Goal: Book appointment/travel/reservation

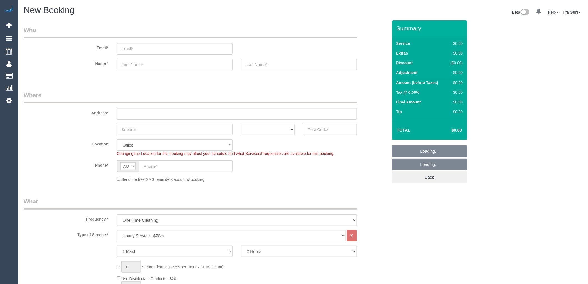
select select "object:2123"
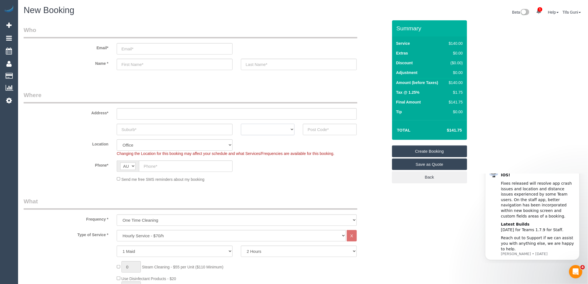
click at [281, 132] on select "ACT [GEOGRAPHIC_DATA] NT [GEOGRAPHIC_DATA] SA TAS [GEOGRAPHIC_DATA] [GEOGRAPHIC…" at bounding box center [268, 129] width 54 height 11
select select "VIC"
click at [241, 124] on select "ACT [GEOGRAPHIC_DATA] NT [GEOGRAPHIC_DATA] SA TAS [GEOGRAPHIC_DATA] [GEOGRAPHIC…" at bounding box center [268, 129] width 54 height 11
click at [129, 127] on input "text" at bounding box center [175, 129] width 116 height 11
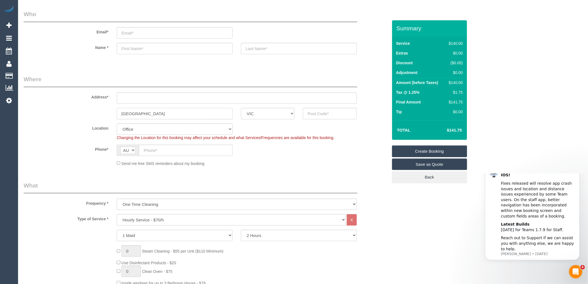
scroll to position [31, 0]
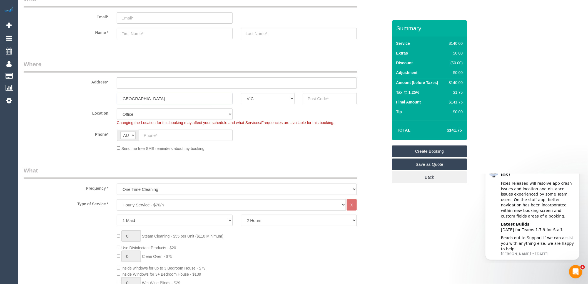
type input "[GEOGRAPHIC_DATA]"
click at [156, 203] on select "Hourly Service - $70/h Hourly Service - $65/h Hourly Service - $60/h Hourly Ser…" at bounding box center [231, 204] width 229 height 11
click at [156, 206] on select "Hourly Service - $70/h Hourly Service - $65/h Hourly Service - $60/h Hourly Ser…" at bounding box center [231, 204] width 229 height 11
select select "210"
click at [117, 199] on select "Hourly Service - $70/h Hourly Service - $65/h Hourly Service - $60/h Hourly Ser…" at bounding box center [231, 204] width 229 height 11
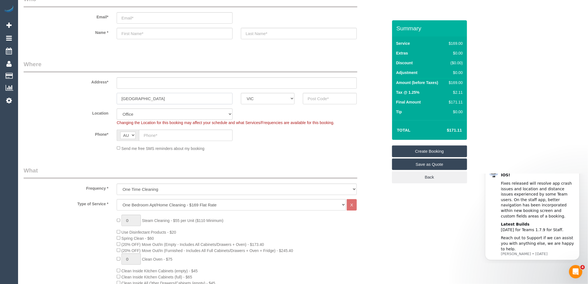
drag, startPoint x: 156, startPoint y: 98, endPoint x: 103, endPoint y: 100, distance: 53.1
click at [103, 100] on div "North Melbourne ACT NSW NT QLD SA TAS VIC WA" at bounding box center [205, 98] width 372 height 11
click at [128, 82] on input "text" at bounding box center [237, 82] width 240 height 11
drag, startPoint x: 165, startPoint y: 99, endPoint x: 100, endPoint y: 99, distance: 65.3
click at [100, 99] on div "North Melbourne ACT NSW NT QLD SA TAS VIC WA" at bounding box center [205, 98] width 372 height 11
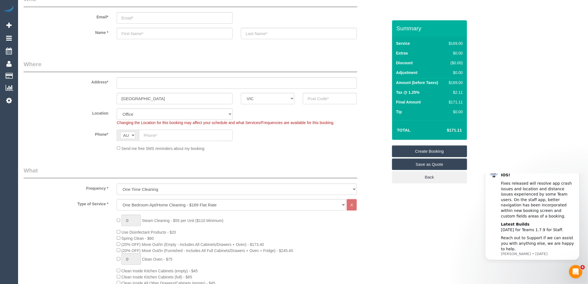
click at [162, 134] on input "text" at bounding box center [186, 134] width 94 height 11
paste input "61 407 010 925"
drag, startPoint x: 149, startPoint y: 134, endPoint x: 132, endPoint y: 134, distance: 16.9
click at [132, 134] on div "AF AL DZ AD AO AI AQ AG AR AM AW AU AT AZ BS BH BD BB BY BE BZ BJ BM BT BO BA B…" at bounding box center [175, 134] width 116 height 11
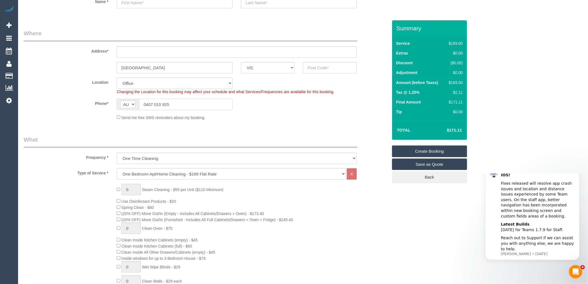
type input "0407 010 925"
click at [221, 177] on select "Hourly Service - $70/h Hourly Service - $65/h Hourly Service - $60/h Hourly Ser…" at bounding box center [231, 173] width 229 height 11
click at [236, 194] on div "0 Steam Cleaning - $55 per Unit ($110 Minimum) Use Disinfectant Products - $20 …" at bounding box center [251, 281] width 279 height 194
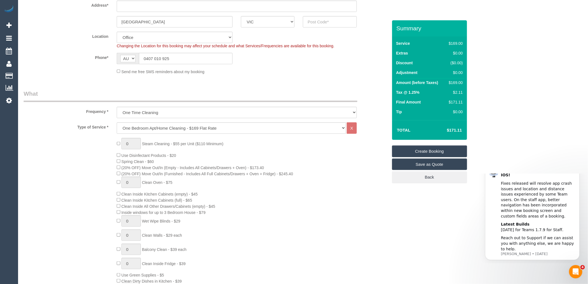
scroll to position [123, 0]
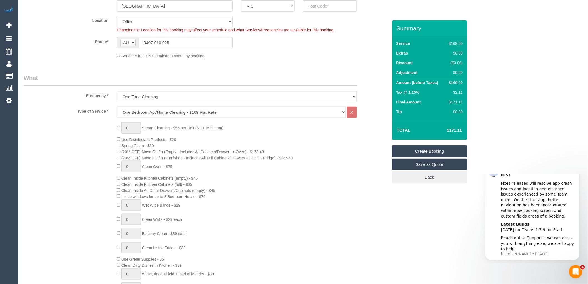
click at [194, 112] on select "Hourly Service - $70/h Hourly Service - $65/h Hourly Service - $60/h Hourly Ser…" at bounding box center [231, 111] width 229 height 11
select select "209"
click at [117, 107] on select "Hourly Service - $70/h Hourly Service - $65/h Hourly Service - $60/h Hourly Ser…" at bounding box center [231, 111] width 229 height 11
select select "1"
select select "120"
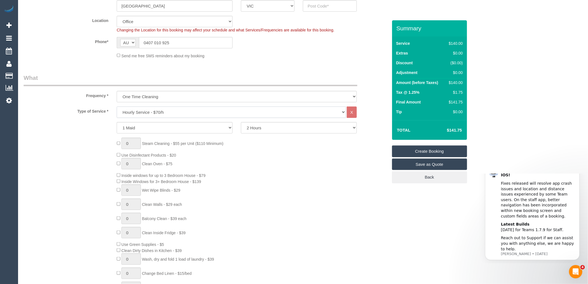
click at [171, 113] on select "Hourly Service - $70/h Hourly Service - $65/h Hourly Service - $60/h Hourly Ser…" at bounding box center [231, 111] width 229 height 11
select select "210"
click at [117, 107] on select "Hourly Service - $70/h Hourly Service - $65/h Hourly Service - $60/h Hourly Ser…" at bounding box center [231, 111] width 229 height 11
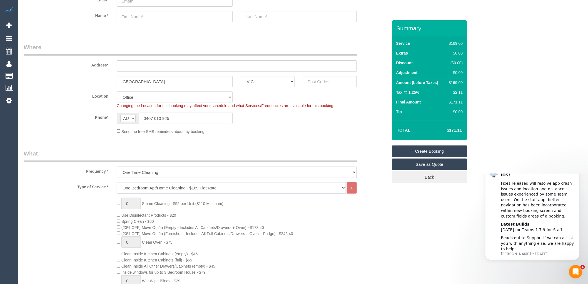
scroll to position [0, 0]
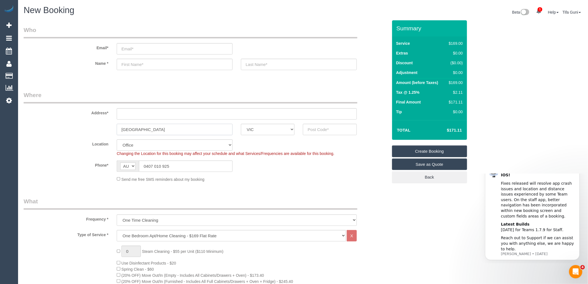
drag, startPoint x: 173, startPoint y: 128, endPoint x: 113, endPoint y: 126, distance: 59.7
click at [111, 126] on div "North Melbourne ACT NSW NT QLD SA TAS VIC WA" at bounding box center [205, 129] width 372 height 11
click at [332, 130] on input "text" at bounding box center [330, 129] width 54 height 11
type input "3051"
click at [129, 111] on input "text" at bounding box center [237, 113] width 240 height 11
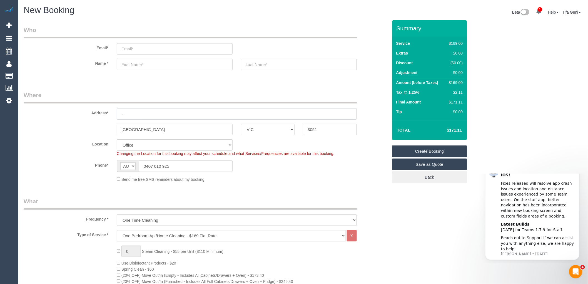
type input "-"
select select "59"
select select "object:2425"
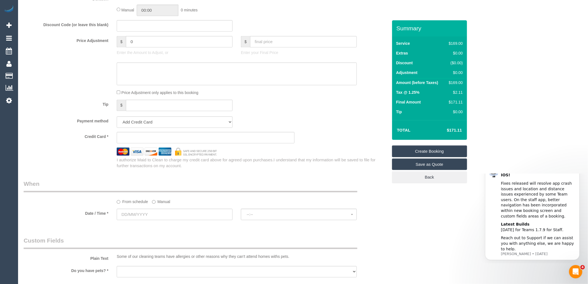
scroll to position [463, 0]
click at [152, 218] on input "text" at bounding box center [175, 212] width 116 height 11
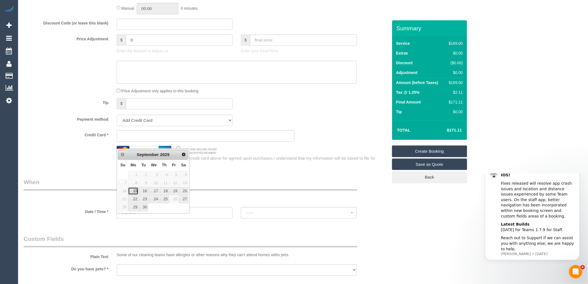
click at [136, 188] on link "15" at bounding box center [133, 190] width 10 height 7
type input "15/09/2025"
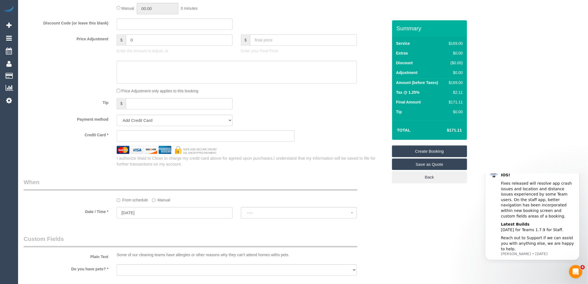
select select "spot1"
click at [284, 215] on span "07:00 - 08:00" at bounding box center [299, 212] width 104 height 4
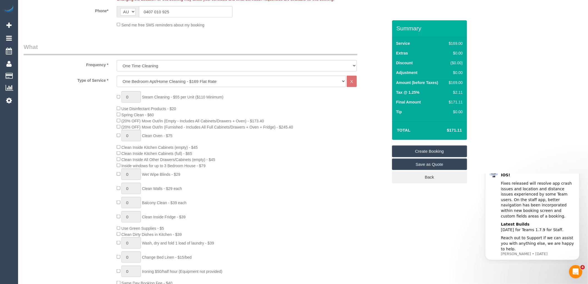
scroll to position [0, 0]
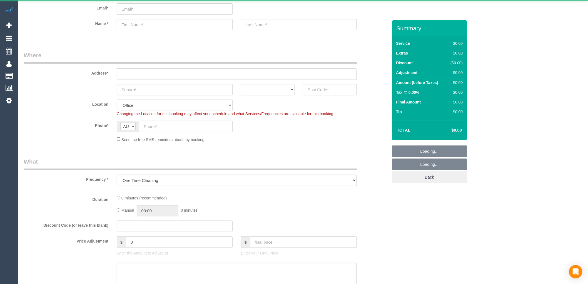
select select "object:655"
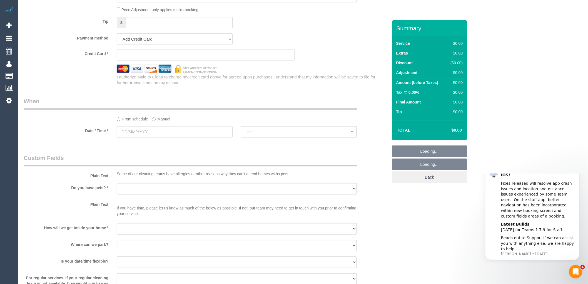
scroll to position [487, 0]
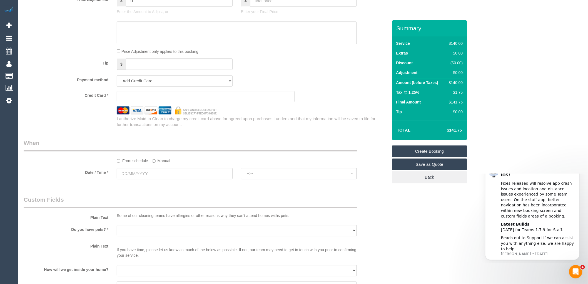
click at [279, 133] on div "Who Email* Name * Where Address* ACT [GEOGRAPHIC_DATA] NT [GEOGRAPHIC_DATA] SA …" at bounding box center [205, 28] width 372 height 990
click at [289, 138] on div "Who Email* Name * Where Address* ACT [GEOGRAPHIC_DATA] NT [GEOGRAPHIC_DATA] SA …" at bounding box center [205, 28] width 372 height 990
click at [134, 175] on input "text" at bounding box center [175, 172] width 116 height 11
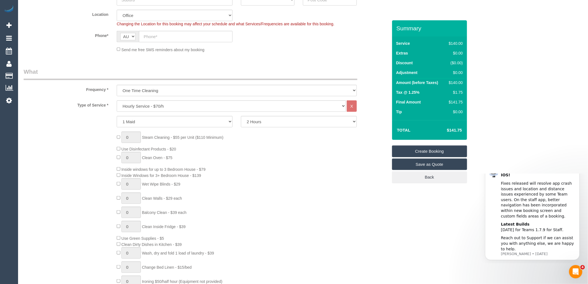
scroll to position [55, 0]
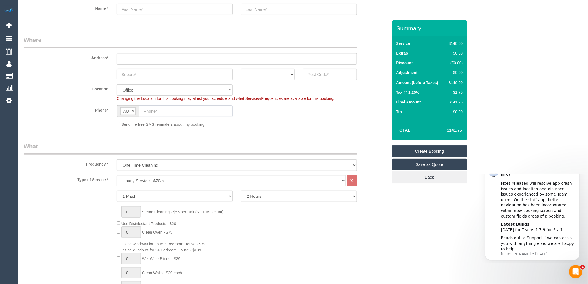
click at [171, 111] on input "text" at bounding box center [186, 110] width 94 height 11
paste input "61 413 657 986"
drag, startPoint x: 148, startPoint y: 111, endPoint x: 131, endPoint y: 109, distance: 17.1
click at [131, 109] on div "AF AL DZ AD AO AI AQ AG AR AM AW AU AT AZ BS BH BD BB BY BE BZ BJ BM BT BO BA B…" at bounding box center [175, 110] width 116 height 11
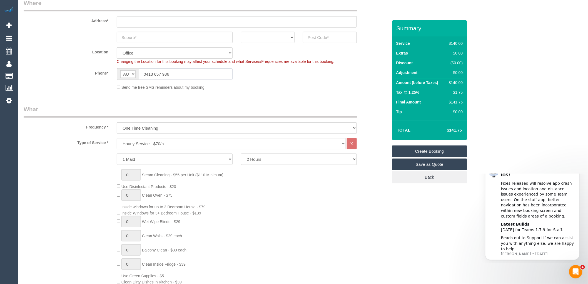
scroll to position [123, 0]
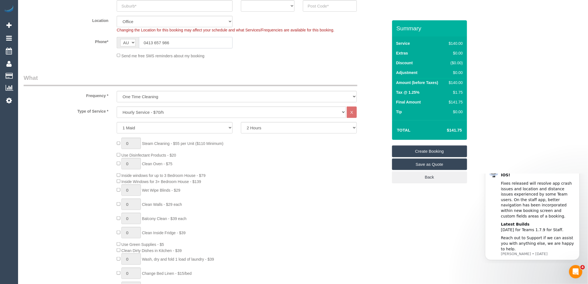
type input "0413 657 986"
click at [162, 110] on select "Hourly Service - $70/h Hourly Service - $65/h Hourly Service - $60/h Hourly Ser…" at bounding box center [231, 111] width 229 height 11
select select "213"
click at [117, 107] on select "Hourly Service - $70/h Hourly Service - $65/h Hourly Service - $60/h Hourly Ser…" at bounding box center [231, 111] width 229 height 11
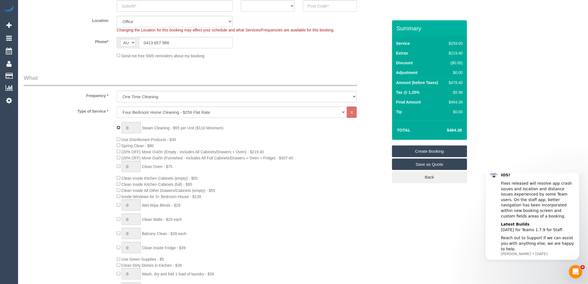
type input "1"
click at [132, 126] on input "1" at bounding box center [130, 127] width 19 height 11
type input "3"
click at [274, 130] on div "3 Steam Cleaning - $55 per Unit ($110 Minimum) Use Disinfectant Products - $30 …" at bounding box center [251, 219] width 279 height 194
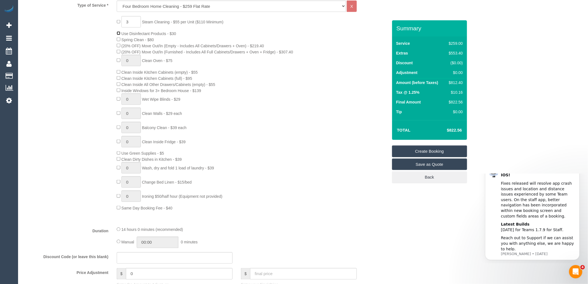
scroll to position [247, 0]
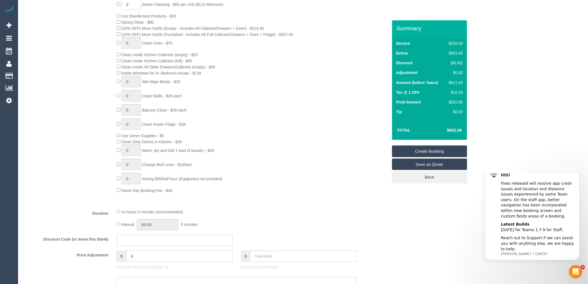
click at [114, 101] on div "3 Steam Cleaning - $55 per Unit ($110 Minimum) Use Disinfectant Products - $30 …" at bounding box center [251, 96] width 279 height 194
drag, startPoint x: 134, startPoint y: 99, endPoint x: 127, endPoint y: 98, distance: 7.0
click at [128, 99] on input "1" at bounding box center [130, 95] width 19 height 11
drag, startPoint x: 129, startPoint y: 96, endPoint x: 124, endPoint y: 96, distance: 4.7
click at [124, 96] on input "1" at bounding box center [130, 95] width 19 height 11
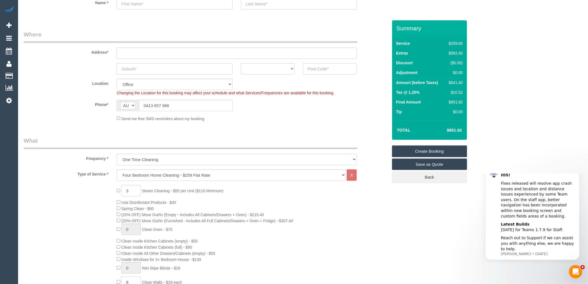
scroll to position [31, 0]
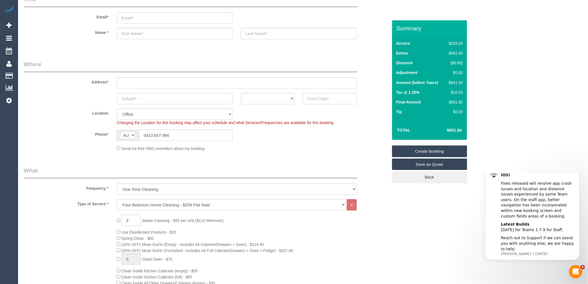
type input "8"
click at [295, 146] on div "Send me free SMS reminders about my booking" at bounding box center [236, 148] width 248 height 6
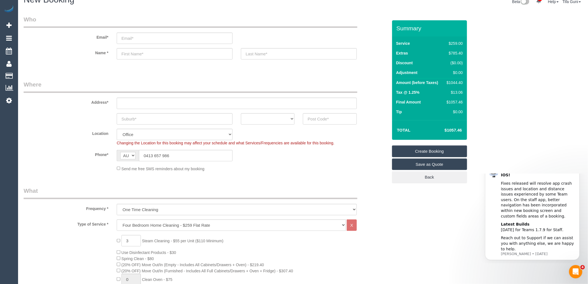
scroll to position [0, 0]
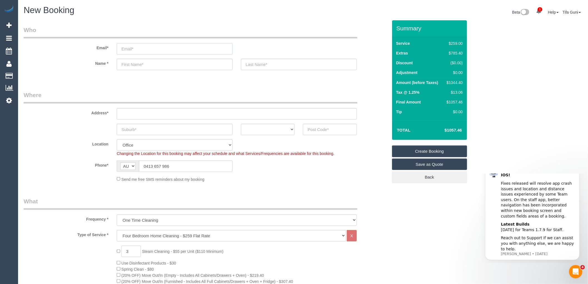
click at [127, 49] on input "email" at bounding box center [175, 48] width 116 height 11
paste input "[EMAIL_ADDRESS][DOMAIN_NAME]"
type input "[EMAIL_ADDRESS][DOMAIN_NAME]"
click at [134, 65] on input "text" at bounding box center [175, 64] width 116 height 11
click at [128, 114] on input "text" at bounding box center [237, 113] width 240 height 11
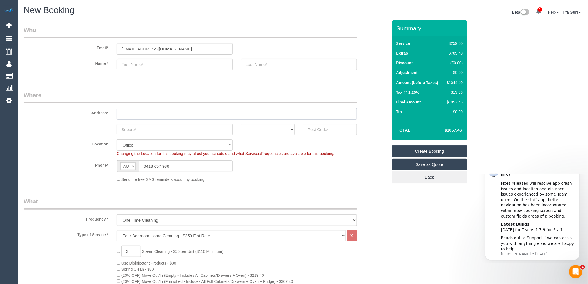
paste input "[STREET_ADDRESS][PERSON_NAME]"
drag, startPoint x: 179, startPoint y: 115, endPoint x: 148, endPoint y: 113, distance: 30.6
click at [148, 113] on input "[STREET_ADDRESS][PERSON_NAME]" at bounding box center [237, 113] width 240 height 11
type input "[STREET_ADDRESS][PERSON_NAME]"
click at [138, 127] on input "text" at bounding box center [175, 129] width 116 height 11
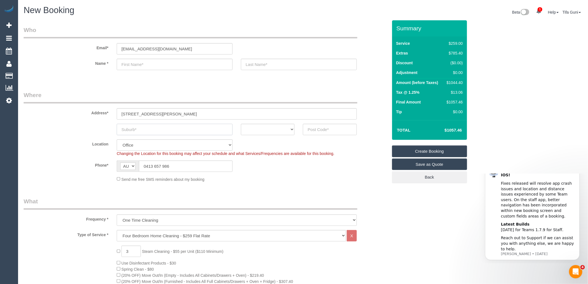
paste input "Mulgrave 3170"
drag, startPoint x: 151, startPoint y: 129, endPoint x: 140, endPoint y: 129, distance: 11.1
click at [140, 129] on input "Mulgrave 3170" at bounding box center [175, 129] width 116 height 11
type input "Mulgrave"
click at [328, 131] on input "text" at bounding box center [330, 129] width 54 height 11
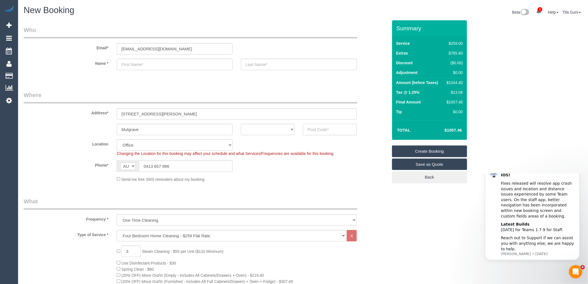
paste input "3170"
type input "3170"
click at [257, 131] on select "ACT [GEOGRAPHIC_DATA] NT [GEOGRAPHIC_DATA] SA TAS [GEOGRAPHIC_DATA] [GEOGRAPHIC…" at bounding box center [268, 129] width 54 height 11
select select "48"
select select "VIC"
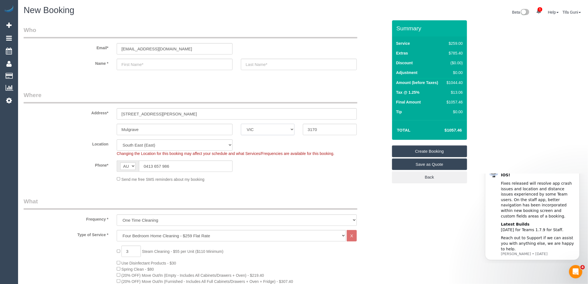
click at [241, 124] on select "ACT [GEOGRAPHIC_DATA] NT [GEOGRAPHIC_DATA] SA TAS [GEOGRAPHIC_DATA] [GEOGRAPHIC…" at bounding box center [268, 129] width 54 height 11
click at [149, 112] on input "[STREET_ADDRESS][PERSON_NAME]" at bounding box center [237, 113] width 240 height 11
select select "object:2214"
type input "[STREET_ADDRESS][PERSON_NAME]"
click at [134, 65] on input "text" at bounding box center [175, 64] width 116 height 11
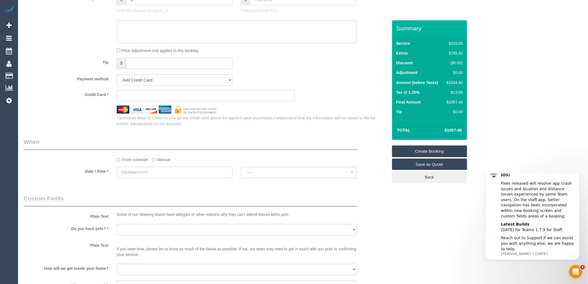
scroll to position [524, 0]
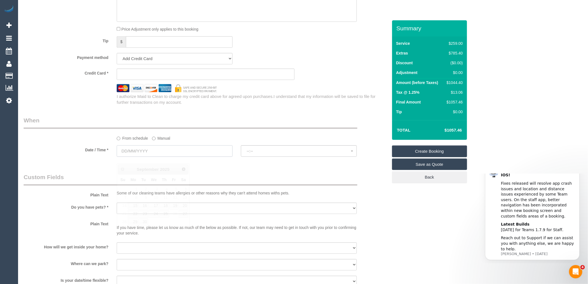
click at [143, 156] on input "text" at bounding box center [175, 150] width 116 height 11
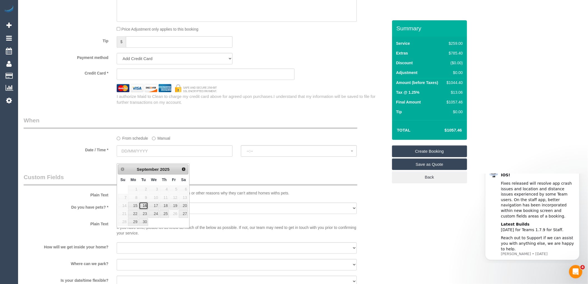
click at [144, 205] on link "16" at bounding box center [143, 205] width 9 height 7
type input "[DATE]"
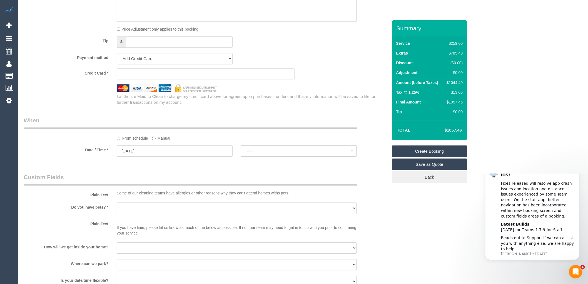
select select "spot1"
click at [260, 153] on span "07:00 - 08:00" at bounding box center [299, 151] width 104 height 4
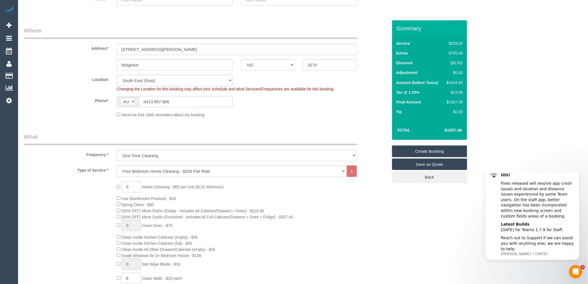
scroll to position [0, 0]
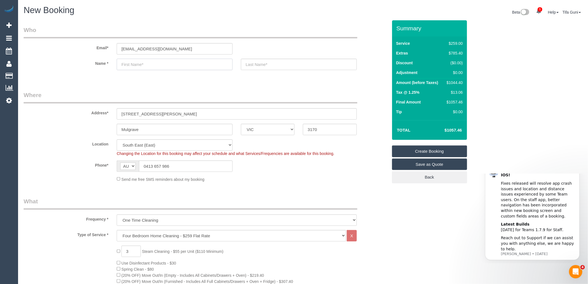
click at [158, 65] on input "text" at bounding box center [175, 64] width 116 height 11
type input "[PERSON_NAME]"
click at [269, 63] on input "text" at bounding box center [299, 64] width 116 height 11
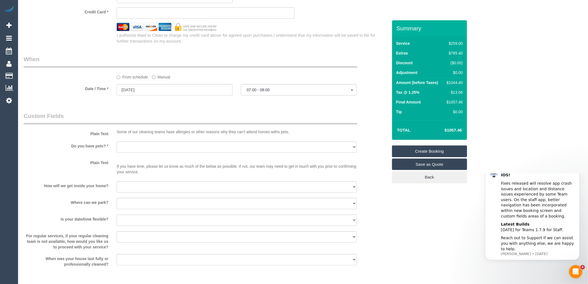
scroll to position [617, 0]
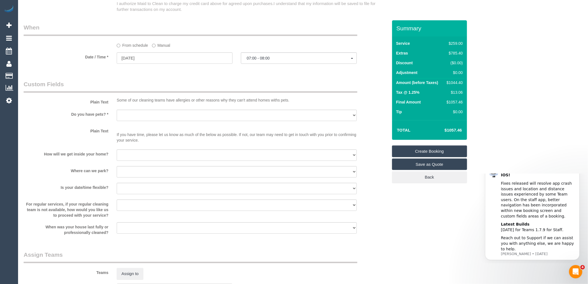
type input "Scarlett"
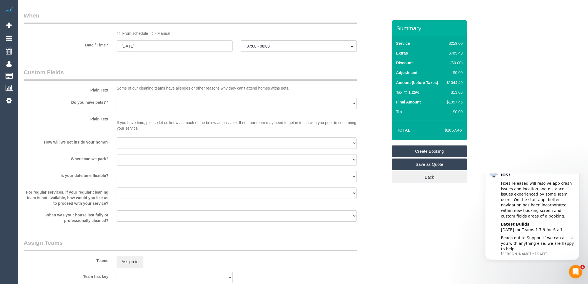
scroll to position [648, 0]
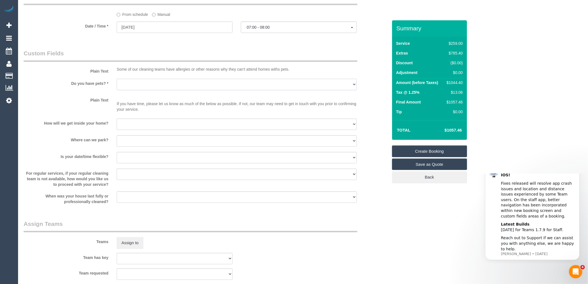
click at [160, 90] on select "Yes - Cats Yes - Dogs No pets Yes - Dogs and Cats Yes - Other" at bounding box center [237, 84] width 240 height 11
select select "number:28"
click at [117, 85] on select "Yes - Cats Yes - Dogs No pets Yes - Dogs and Cats Yes - Other" at bounding box center [237, 84] width 240 height 11
click at [138, 129] on select "I will be home Key will be left (please provide details below) Lock box/Access …" at bounding box center [237, 123] width 240 height 11
select select "number:14"
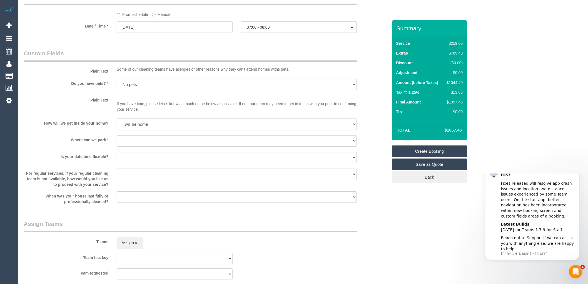
click at [117, 125] on select "I will be home Key will be left (please provide details below) Lock box/Access …" at bounding box center [237, 123] width 240 height 11
click at [137, 145] on select "I will provide parking on-site Free street parking Paid street parking (cost wi…" at bounding box center [237, 140] width 240 height 11
select select "number:19"
click at [117, 141] on select "I will provide parking on-site Free street parking Paid street parking (cost wi…" at bounding box center [237, 140] width 240 height 11
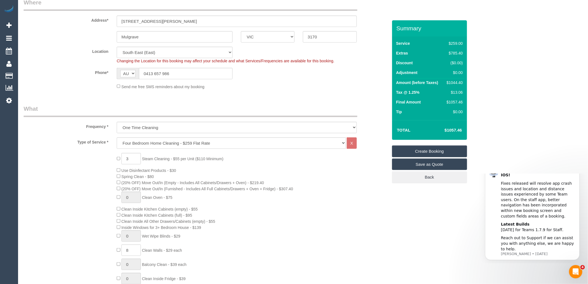
scroll to position [0, 0]
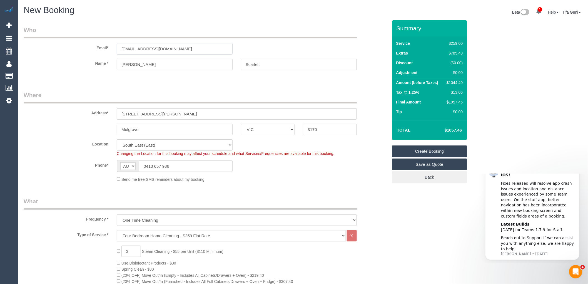
click at [184, 47] on input "[EMAIL_ADDRESS][DOMAIN_NAME]" at bounding box center [175, 48] width 116 height 11
drag, startPoint x: 185, startPoint y: 49, endPoint x: 80, endPoint y: 49, distance: 105.0
click at [80, 49] on div "Email* [EMAIL_ADDRESS][DOMAIN_NAME]" at bounding box center [205, 40] width 372 height 29
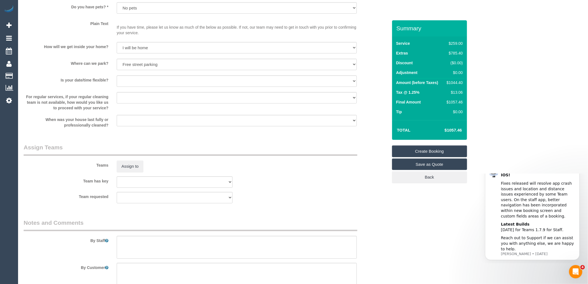
scroll to position [767, 0]
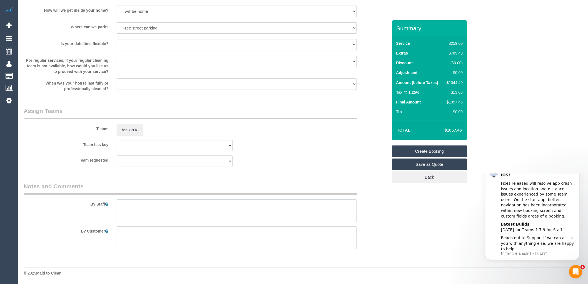
click at [127, 202] on textarea at bounding box center [237, 210] width 240 height 23
drag, startPoint x: 143, startPoint y: 207, endPoint x: 134, endPoint y: 221, distance: 16.0
click at [134, 221] on textarea at bounding box center [237, 210] width 240 height 23
click at [145, 203] on textarea at bounding box center [237, 210] width 240 height 23
click at [182, 205] on textarea at bounding box center [237, 210] width 240 height 23
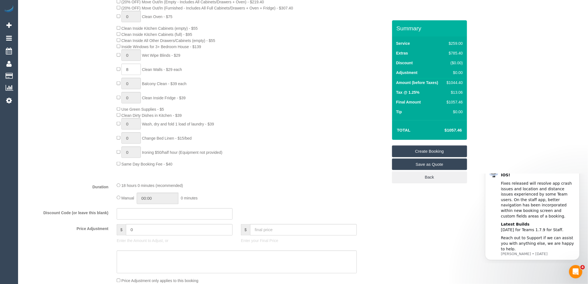
scroll to position [57, 0]
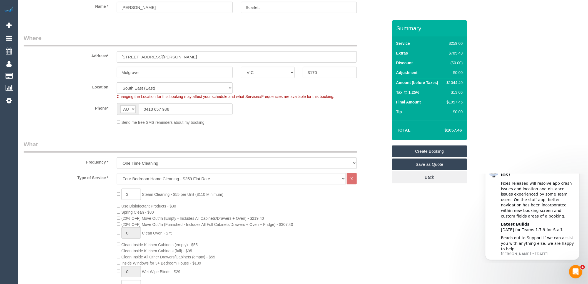
type textarea "Steam Cleaning 3Bedrooms EOL Clean"
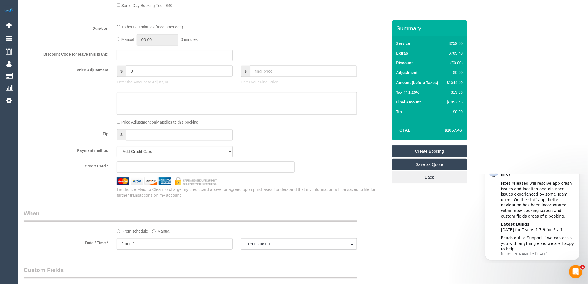
scroll to position [489, 0]
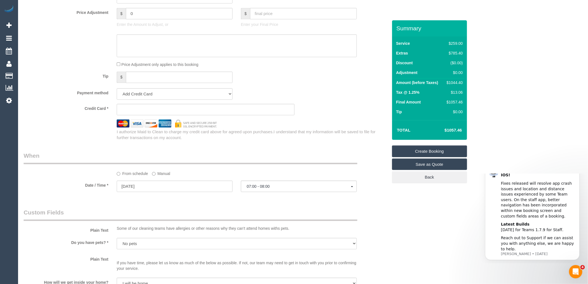
click at [242, 154] on div "Who Email* [EMAIL_ADDRESS][DOMAIN_NAME] Name * [PERSON_NAME] Where Address* [ST…" at bounding box center [205, 33] width 372 height 1004
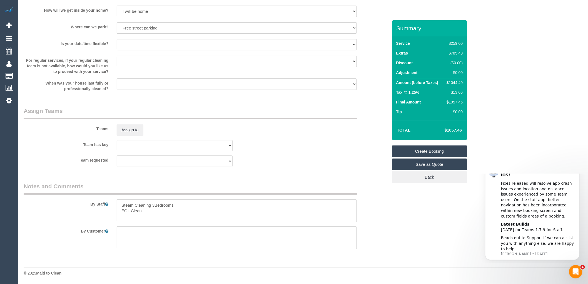
scroll to position [767, 0]
click at [147, 209] on textarea at bounding box center [237, 210] width 240 height 23
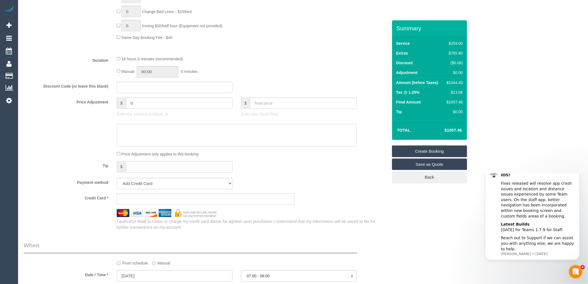
scroll to position [401, 0]
click at [432, 148] on link "Create Booking" at bounding box center [429, 151] width 75 height 12
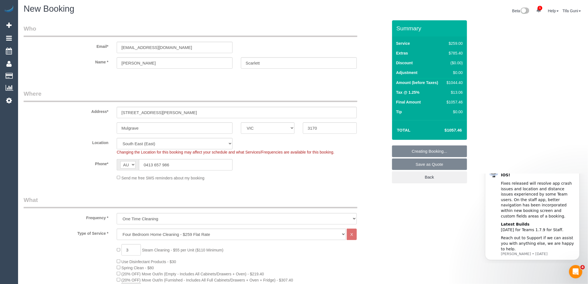
scroll to position [0, 0]
